Goal: Find contact information: Find contact information

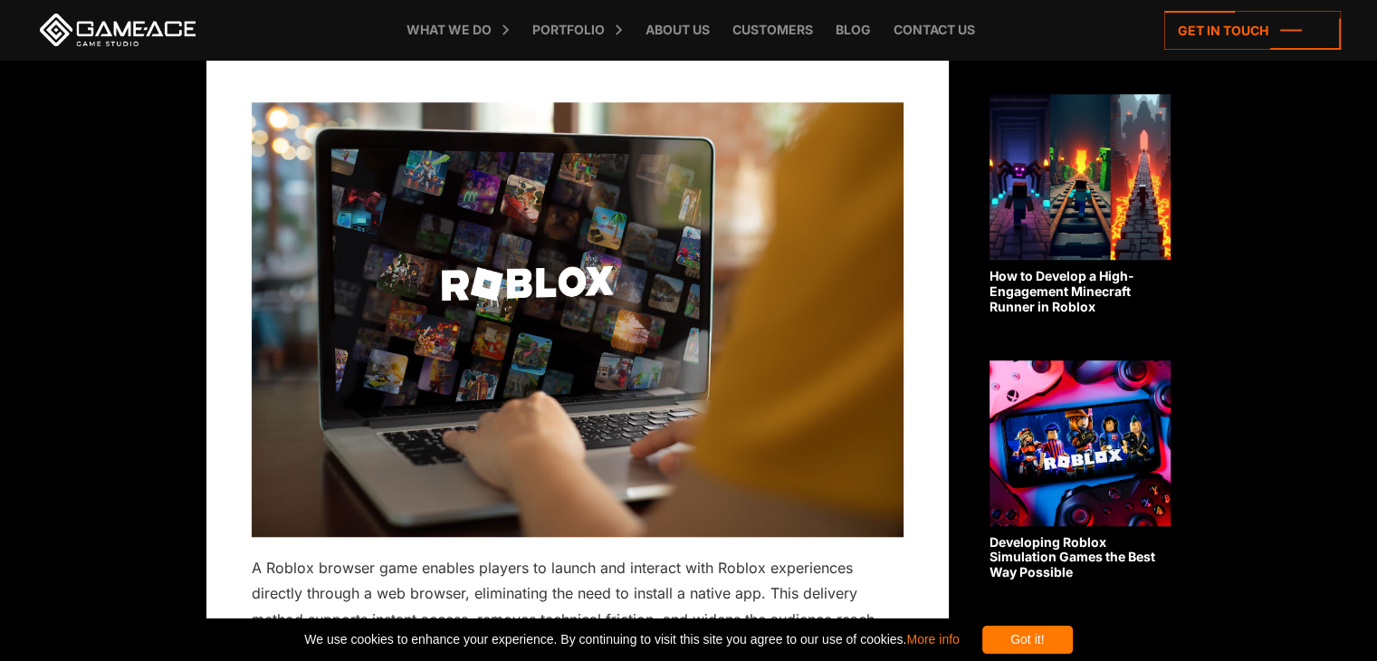
scroll to position [1231, 0]
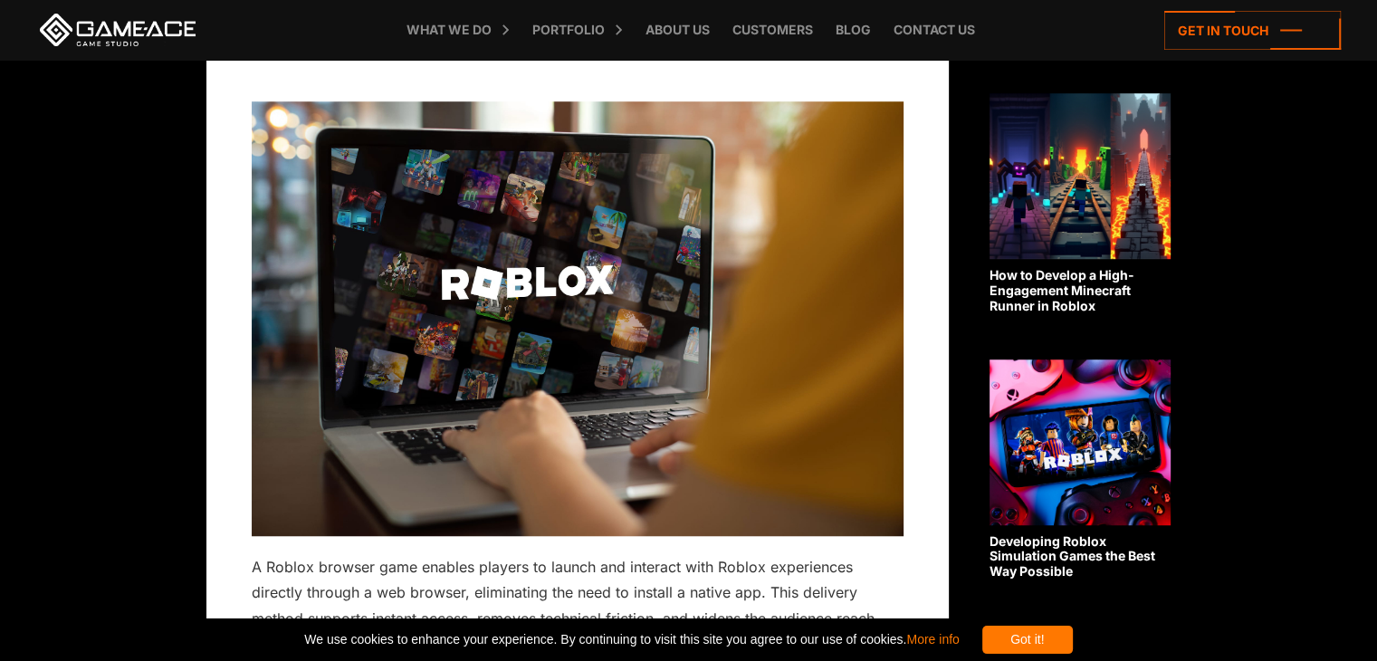
click at [1073, 625] on div "Got it!" at bounding box center [1027, 639] width 91 height 28
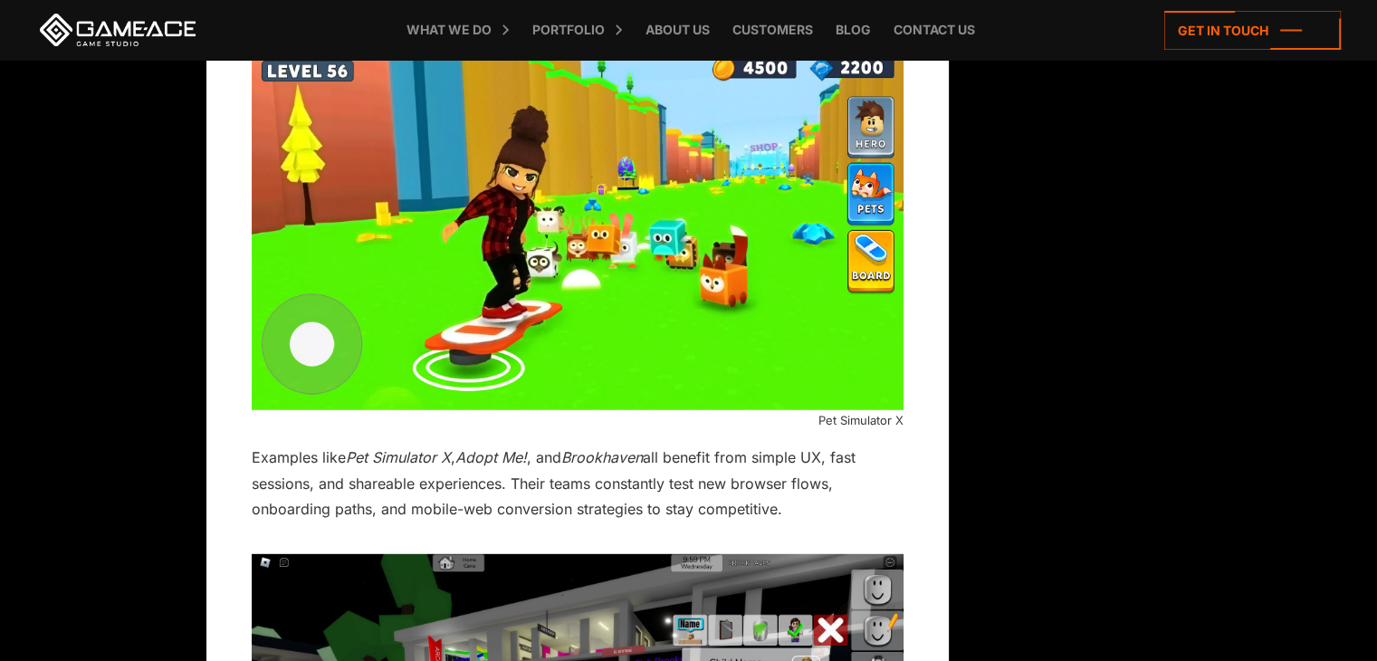
click at [528, 286] on img at bounding box center [578, 226] width 652 height 367
click at [297, 347] on img at bounding box center [578, 226] width 652 height 367
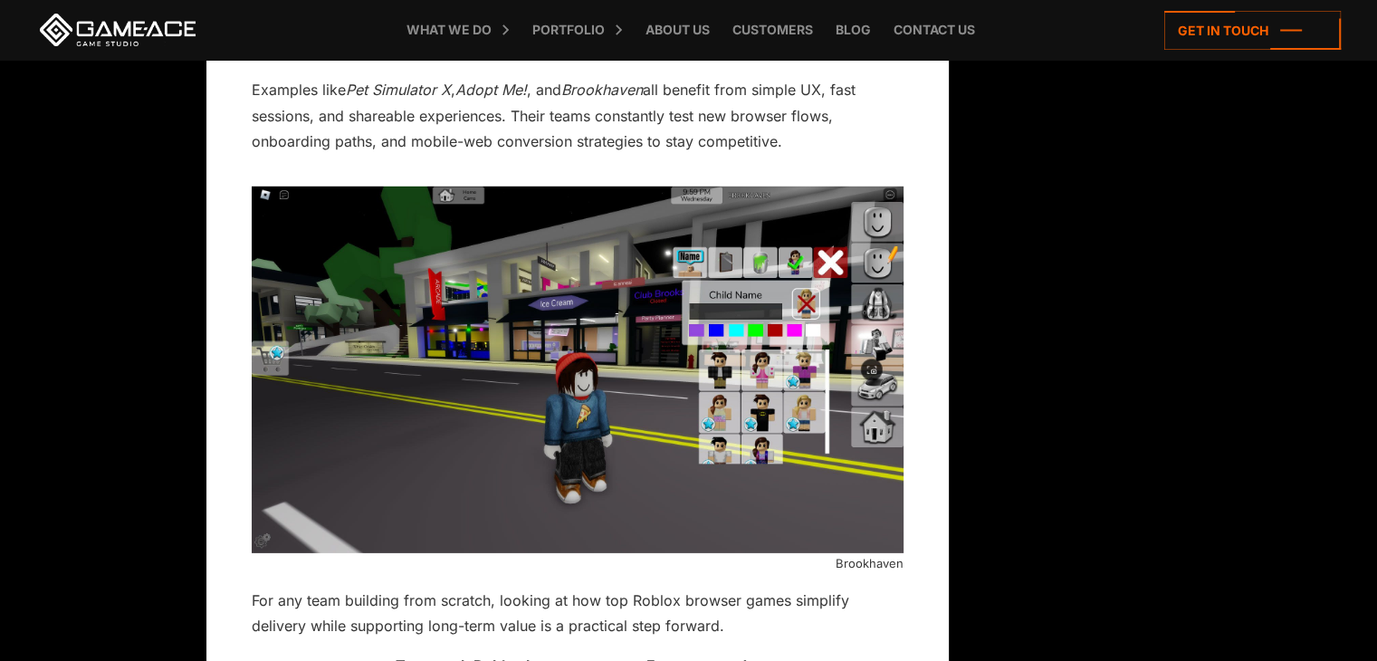
click at [833, 264] on img at bounding box center [578, 369] width 652 height 367
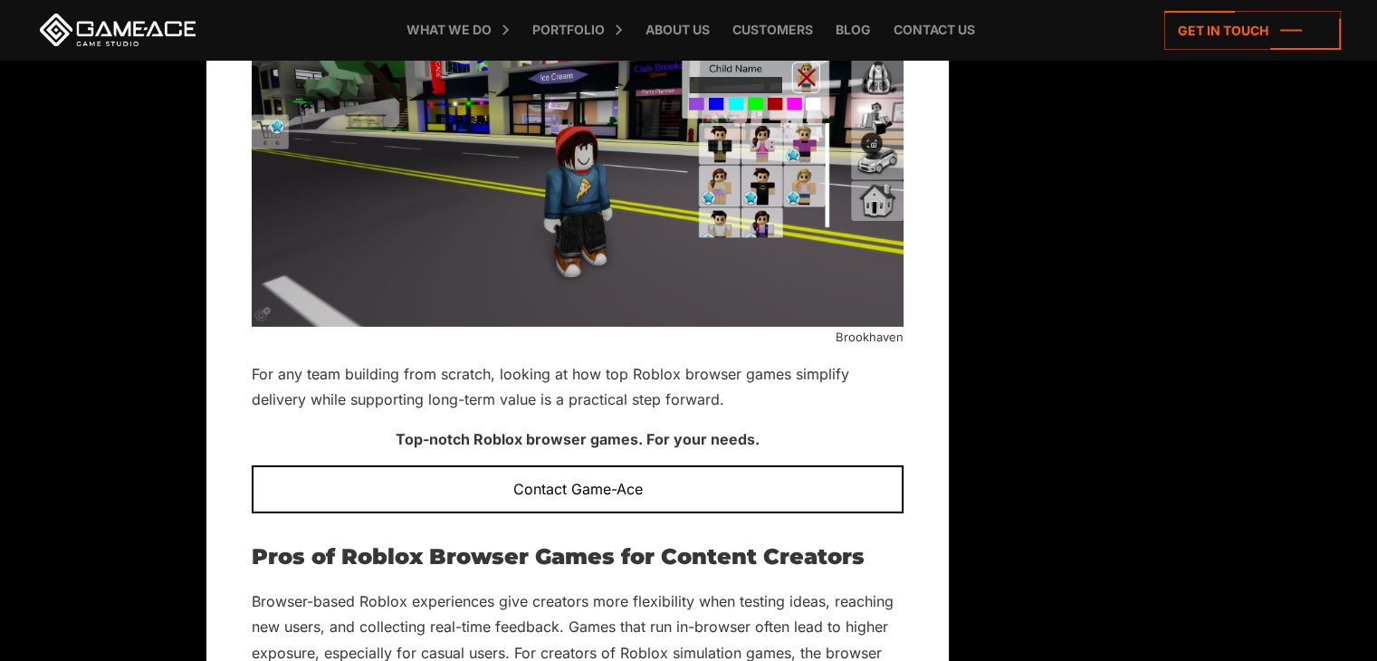
scroll to position [5684, 0]
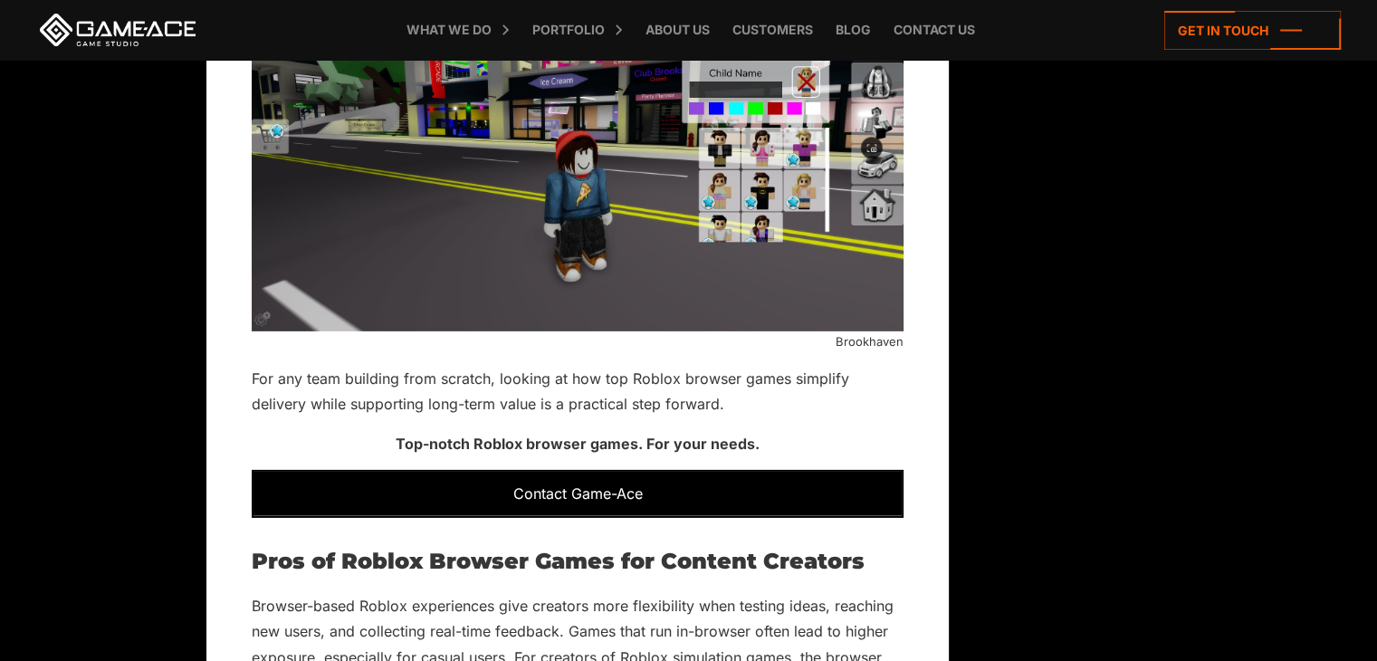
click at [768, 482] on div "Contact Game-Ace" at bounding box center [578, 493] width 652 height 47
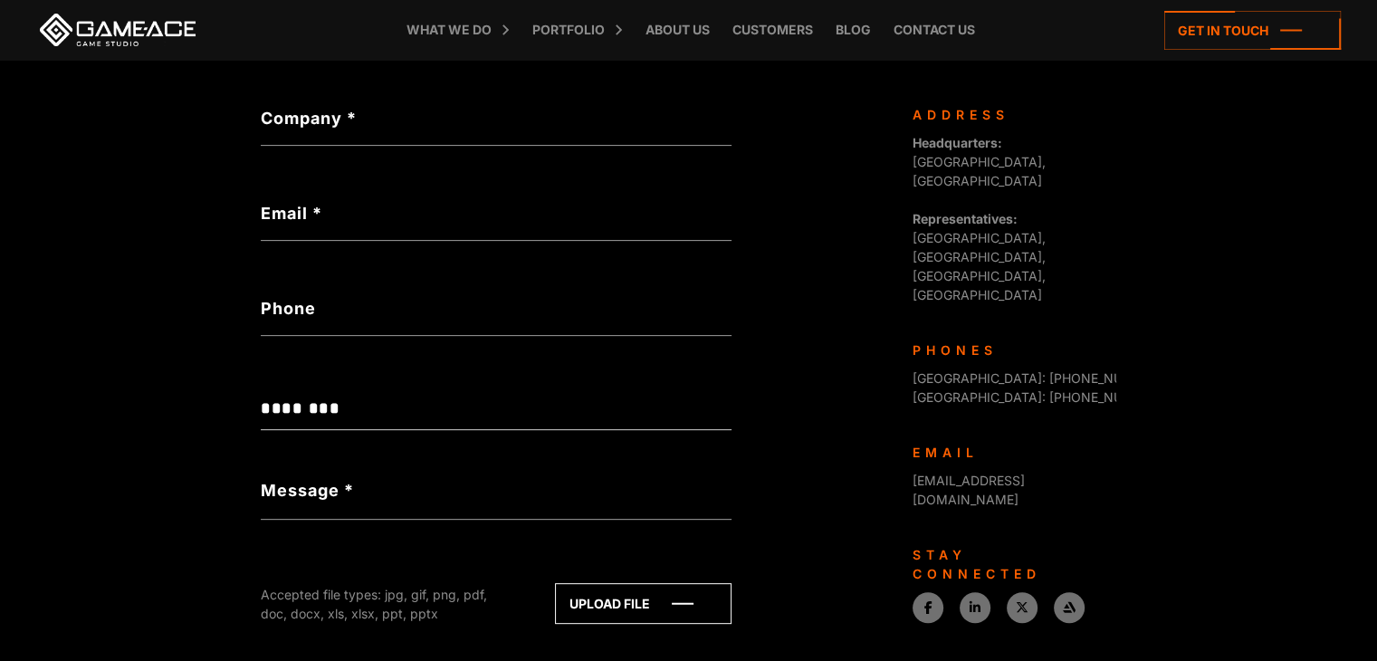
scroll to position [734, 0]
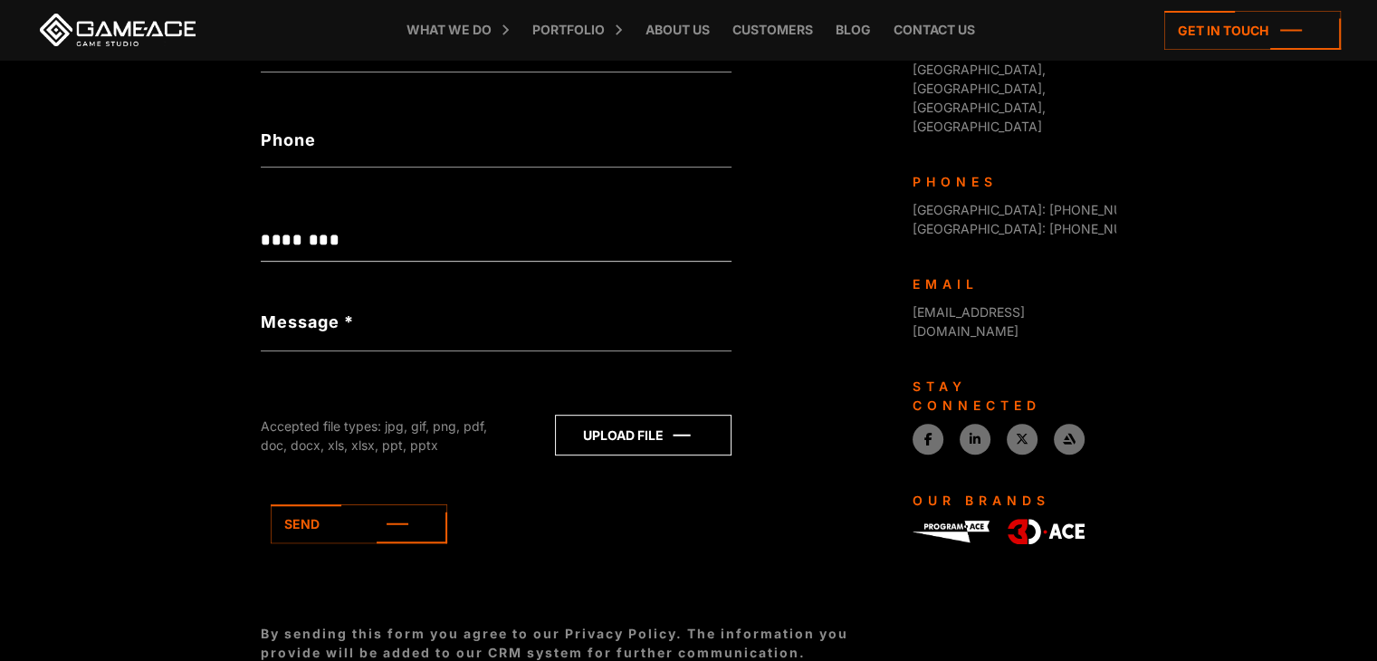
click at [662, 445] on icon at bounding box center [643, 434] width 175 height 39
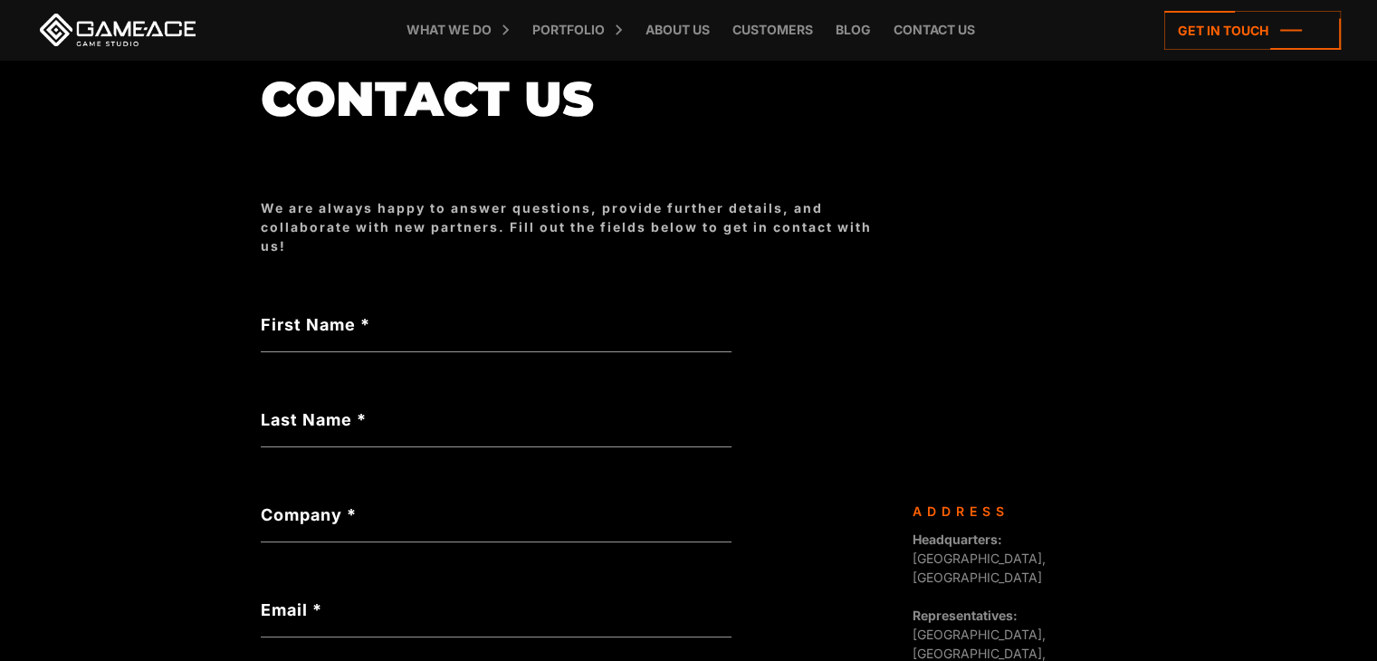
scroll to position [0, 0]
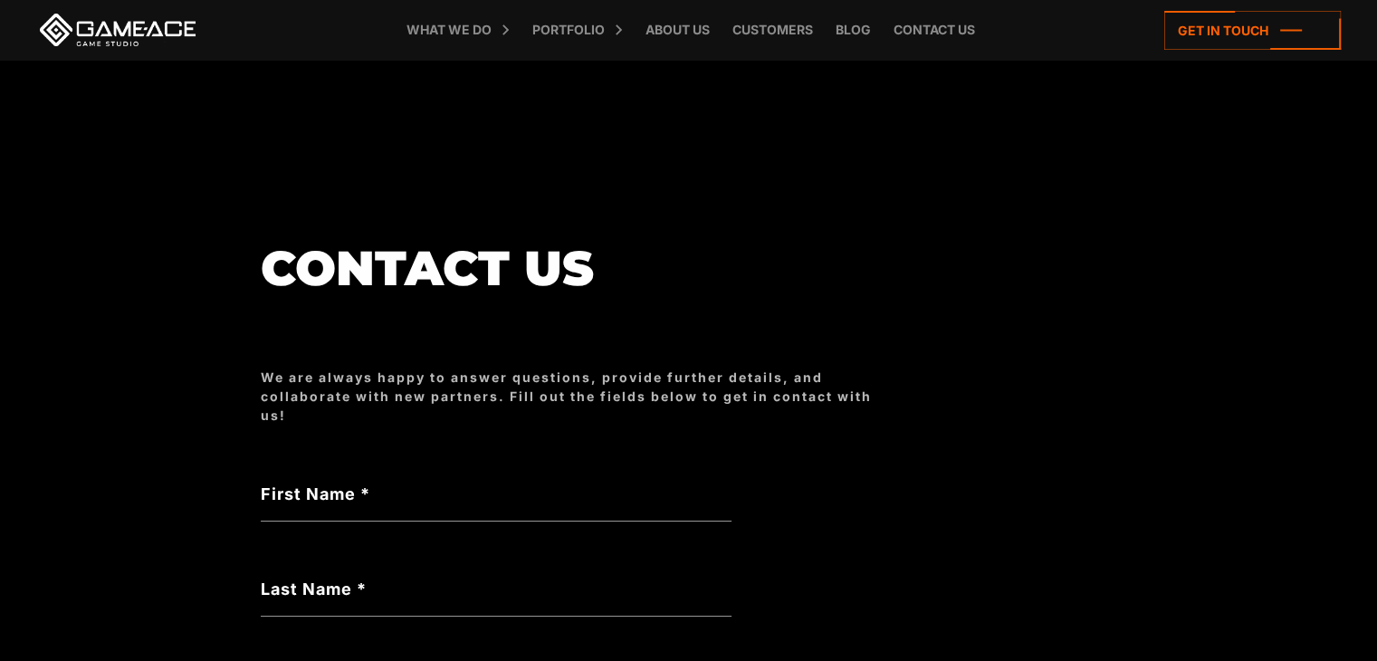
click at [572, 258] on h1 "Contact us" at bounding box center [578, 268] width 634 height 53
click at [681, 35] on link "About Us" at bounding box center [677, 30] width 82 height 60
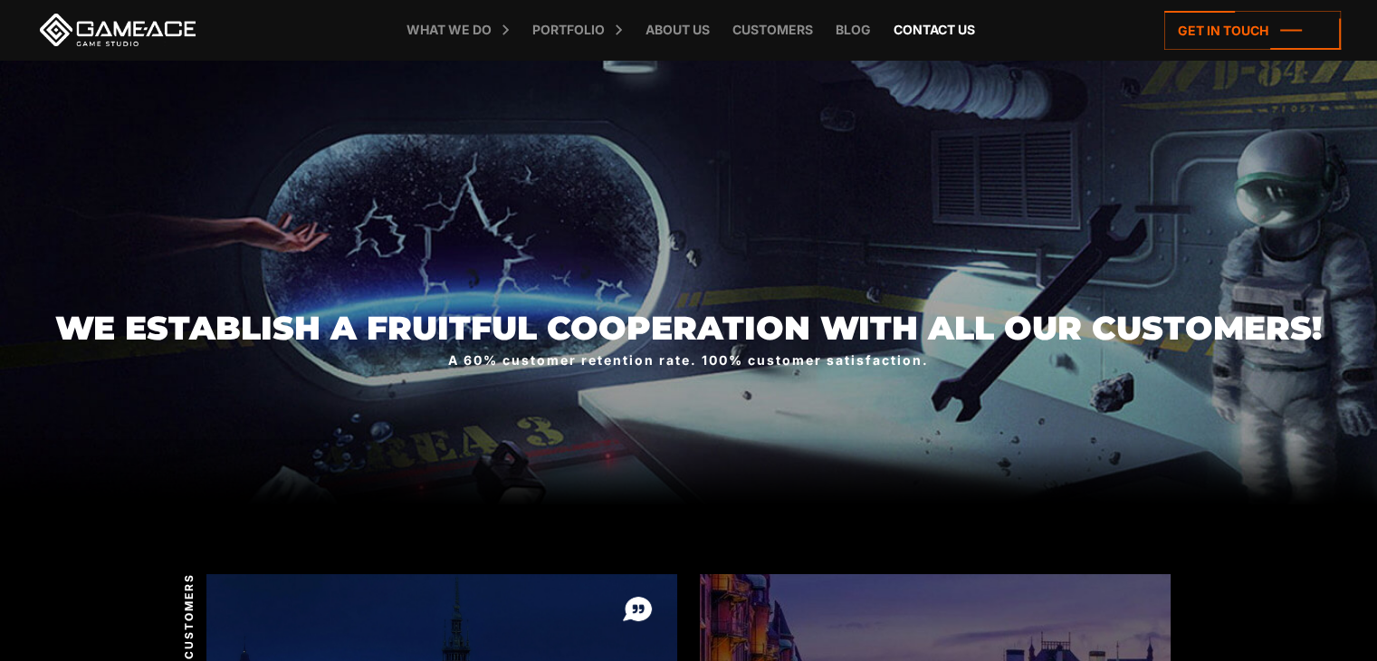
click at [944, 27] on link "Contact us" at bounding box center [934, 30] width 100 height 60
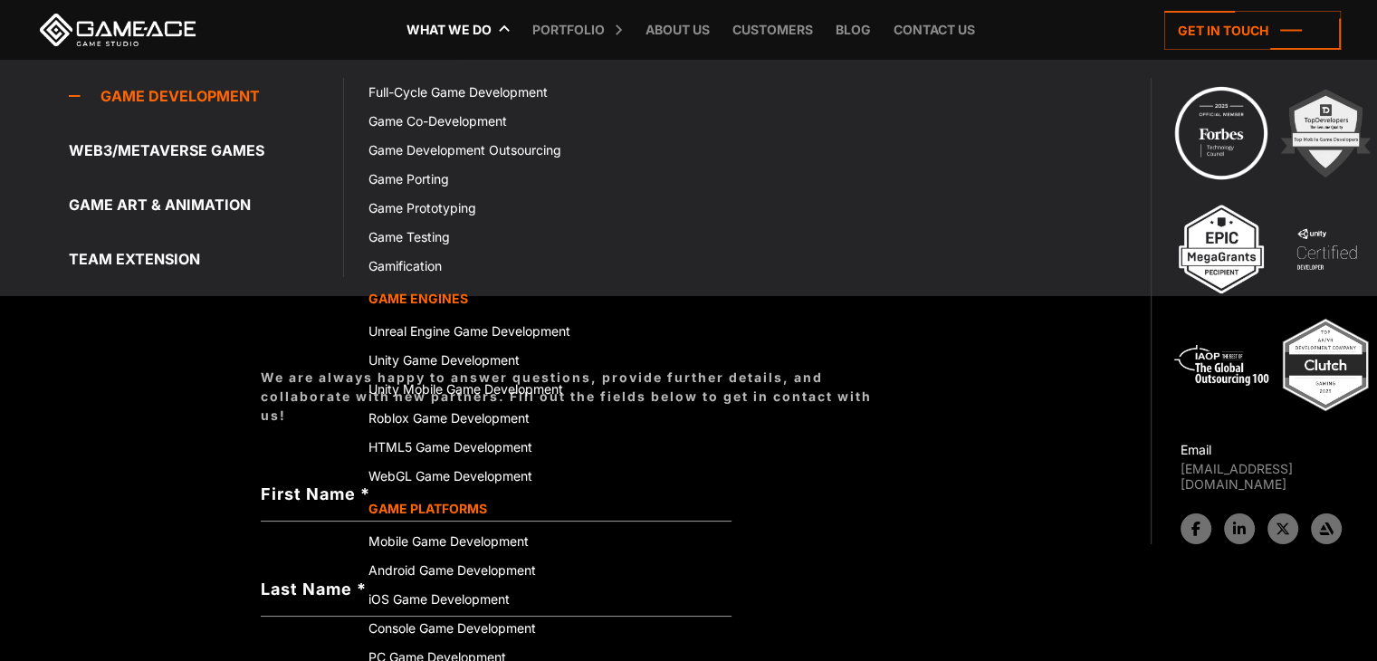
click at [463, 29] on link "What we do" at bounding box center [448, 30] width 103 height 60
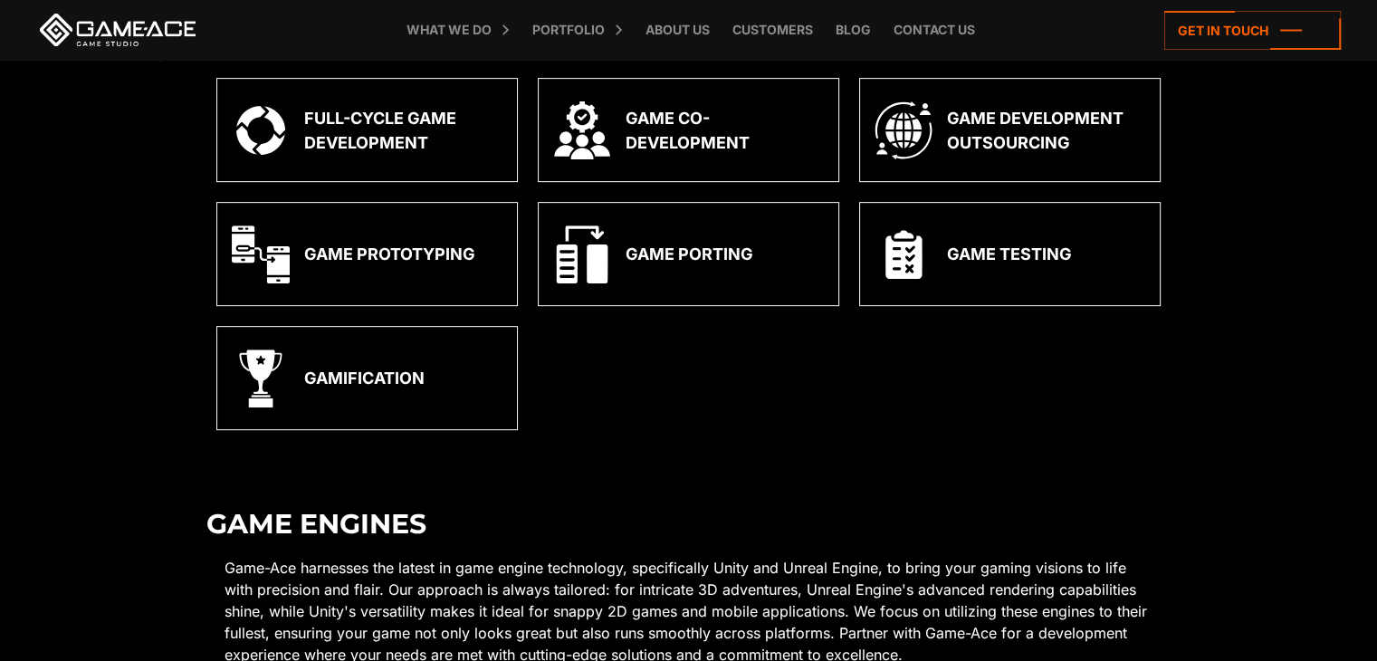
scroll to position [697, 0]
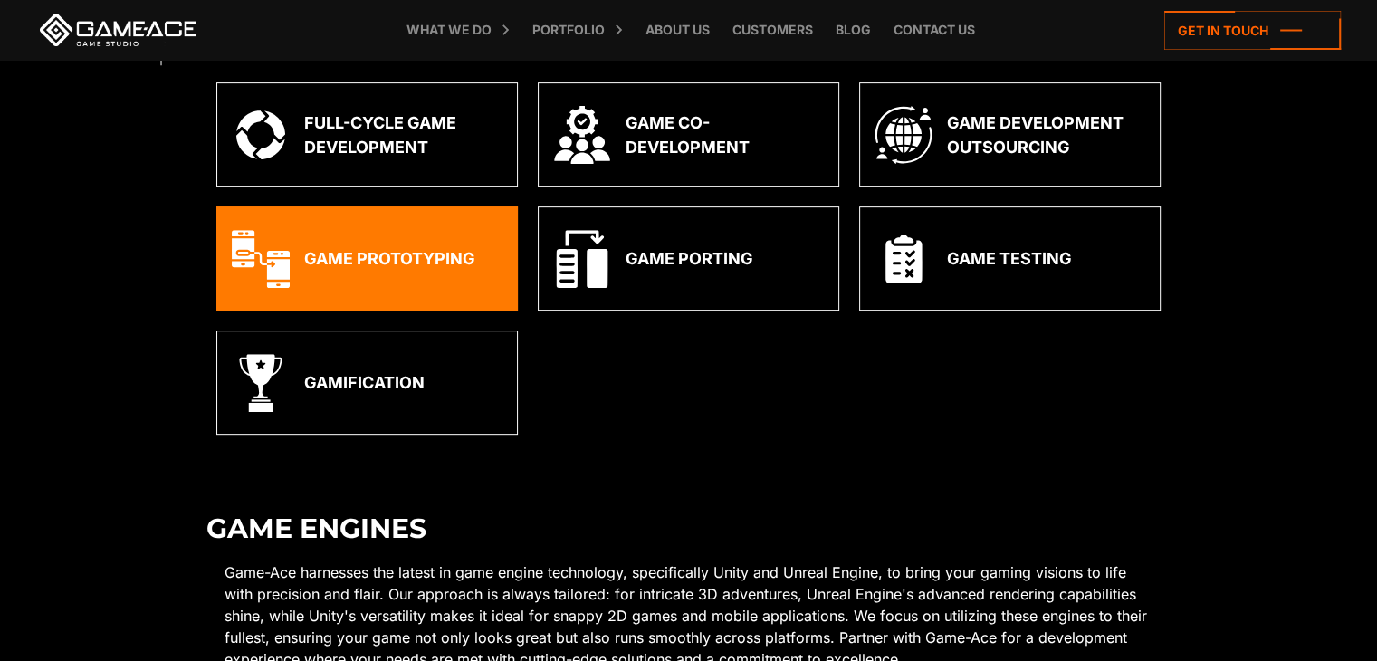
click at [448, 253] on div "Game Prototyping" at bounding box center [389, 258] width 171 height 24
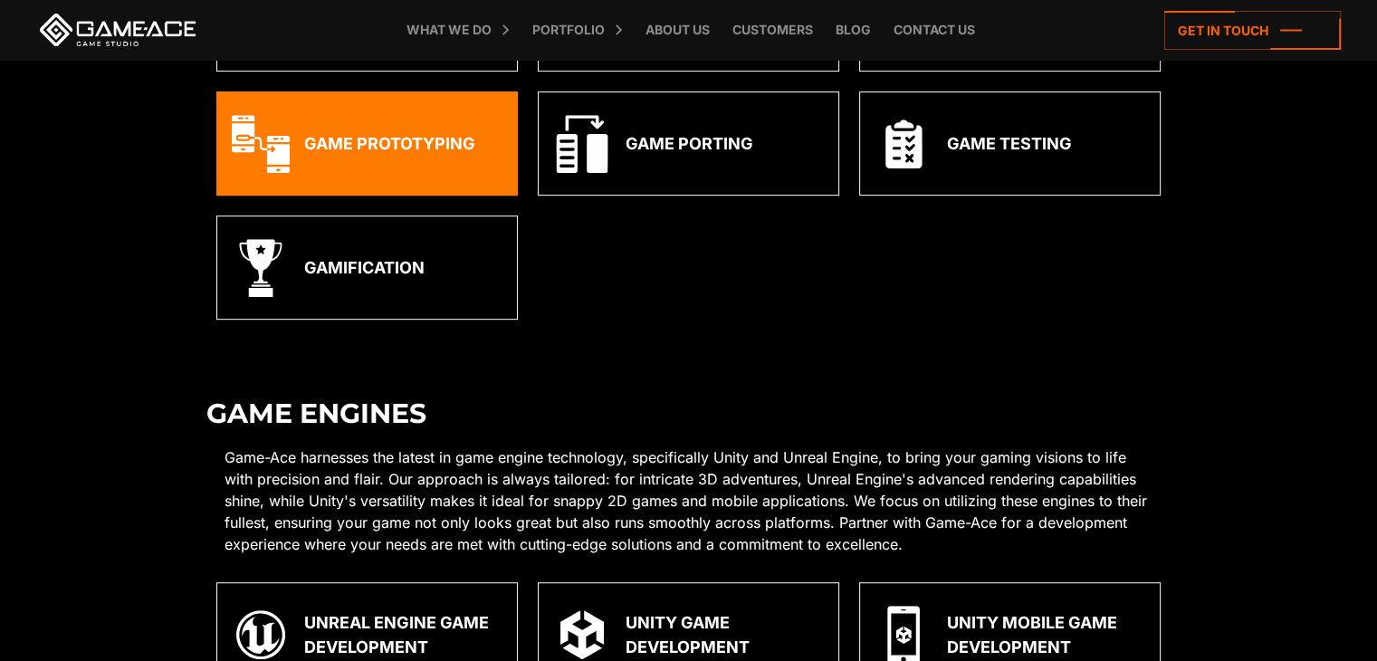
click at [464, 186] on div "Game Prototyping" at bounding box center [366, 143] width 301 height 104
click at [475, 149] on div "Game Prototyping" at bounding box center [366, 143] width 301 height 104
click at [379, 166] on div "Game Prototyping" at bounding box center [366, 143] width 301 height 104
click at [425, 156] on div "Game Prototyping" at bounding box center [366, 143] width 301 height 104
